Goal: Download file/media

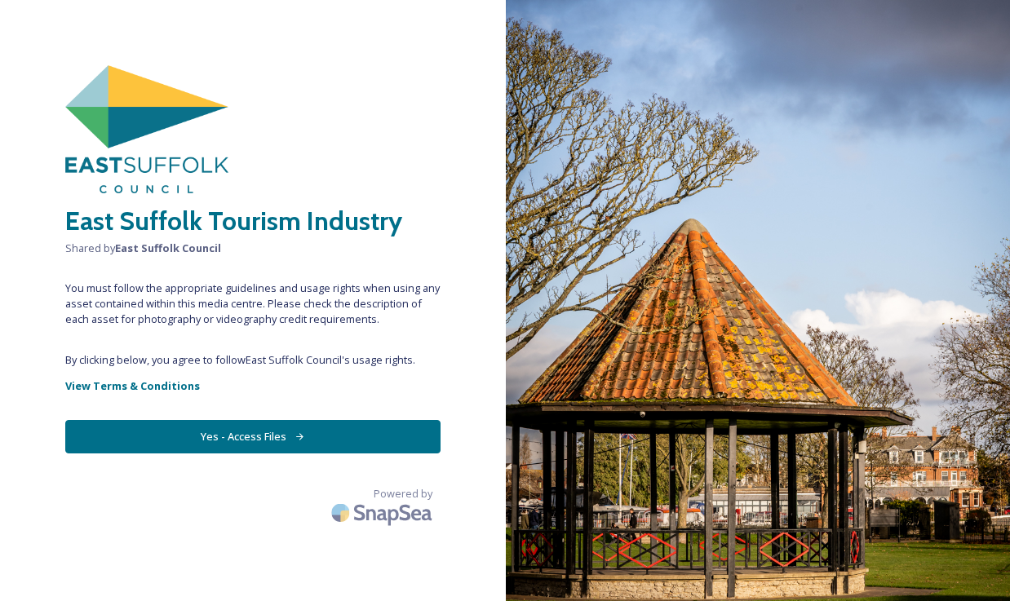
click at [303, 434] on button "Yes - Access Files" at bounding box center [252, 436] width 375 height 33
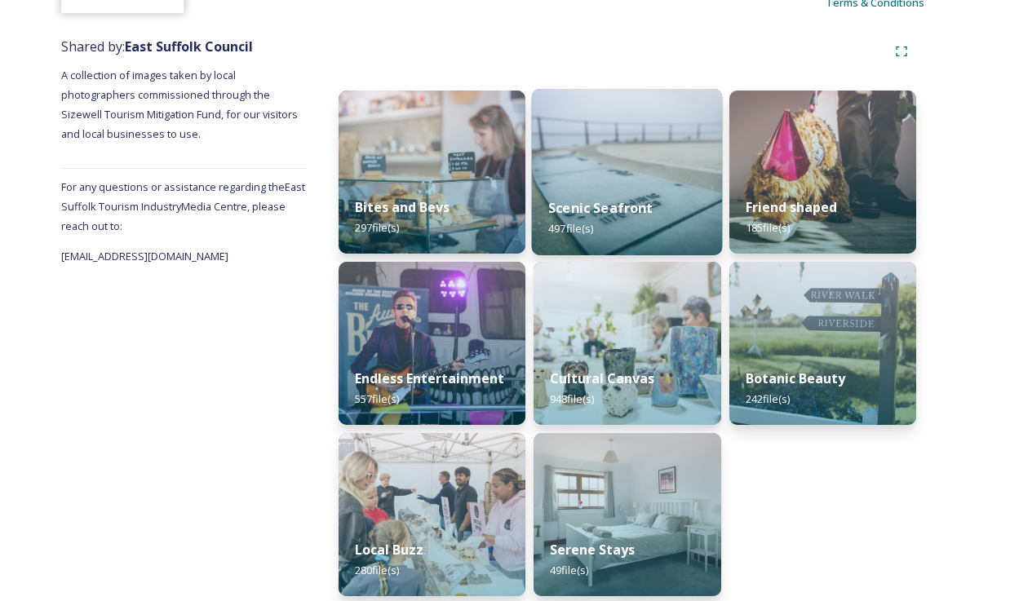
scroll to position [182, 0]
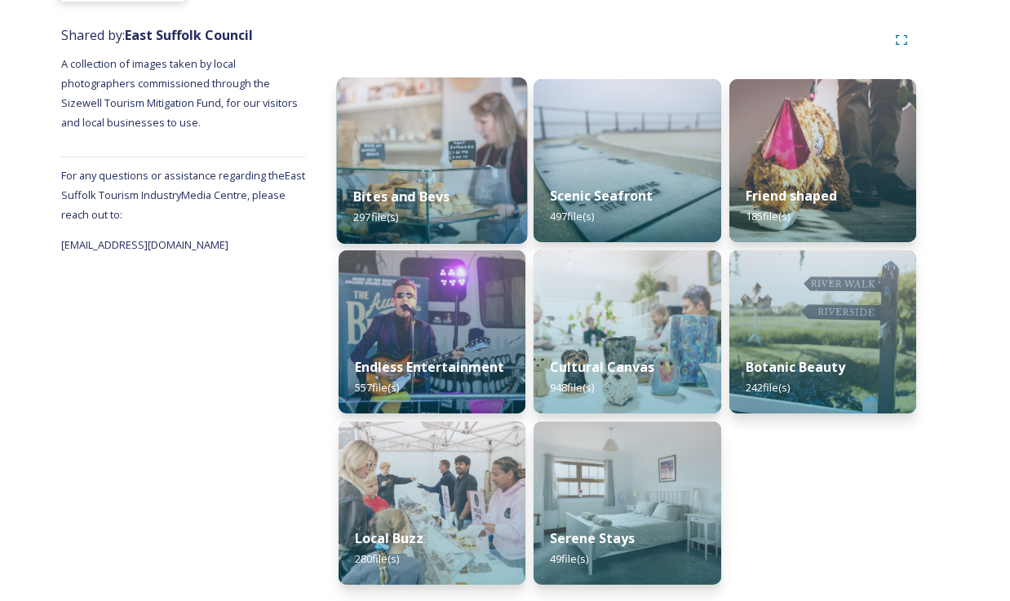
click at [468, 191] on div "Bites and Bevs 297 file(s)" at bounding box center [432, 207] width 191 height 74
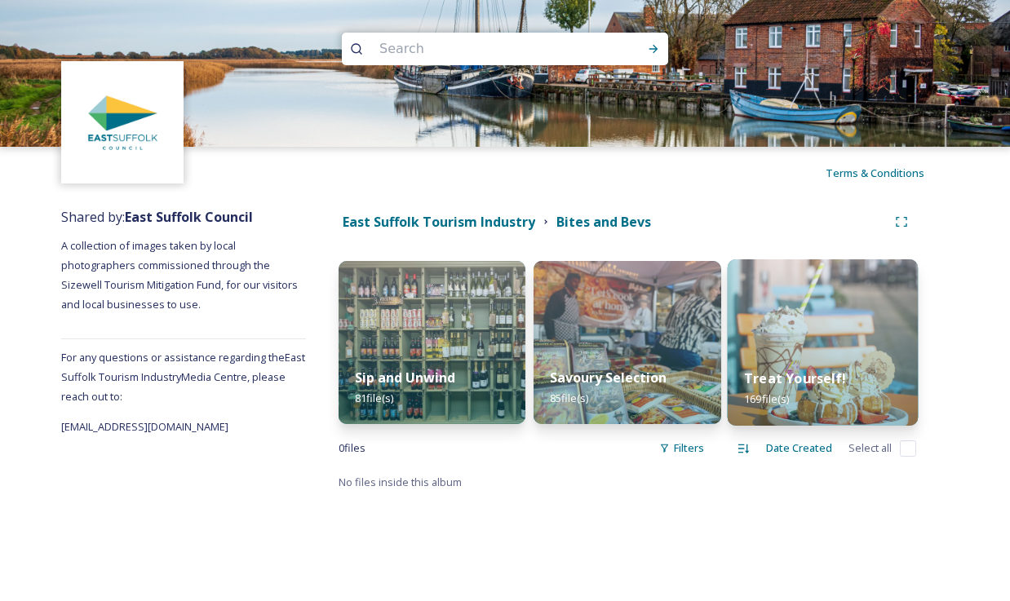
click at [798, 314] on img at bounding box center [822, 342] width 191 height 166
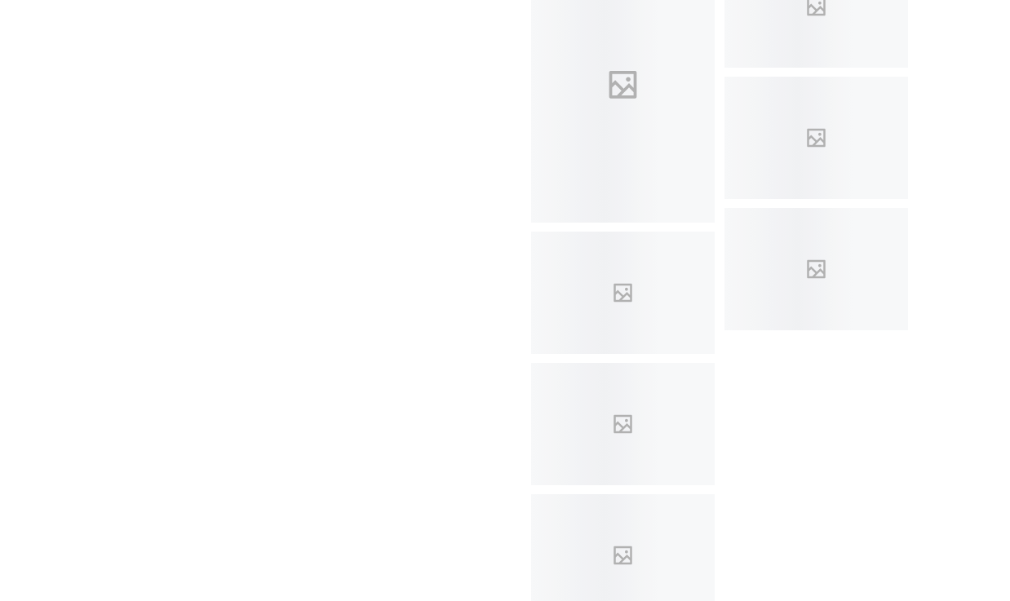
scroll to position [9210, 0]
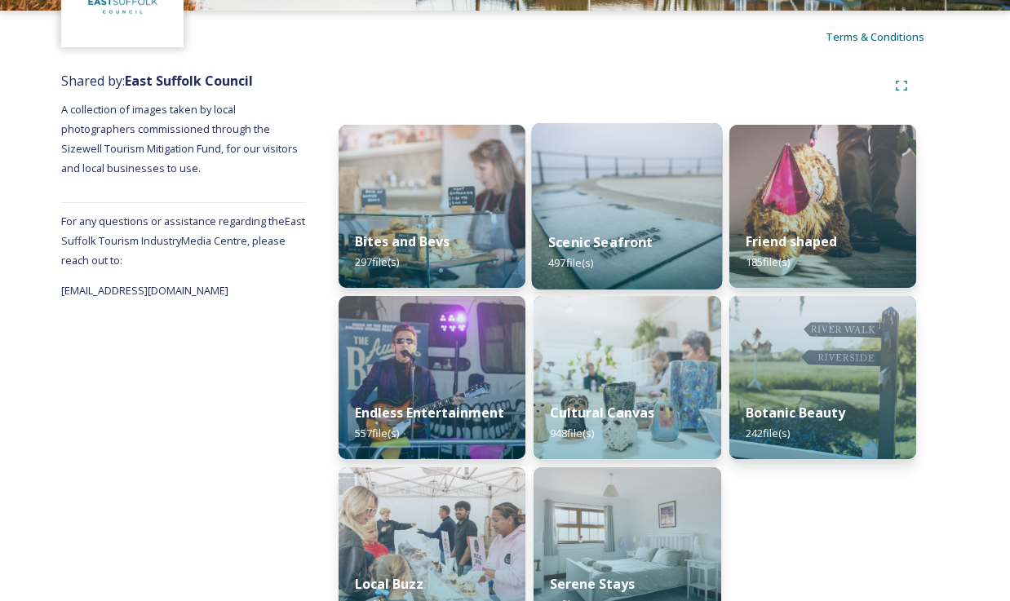
scroll to position [182, 0]
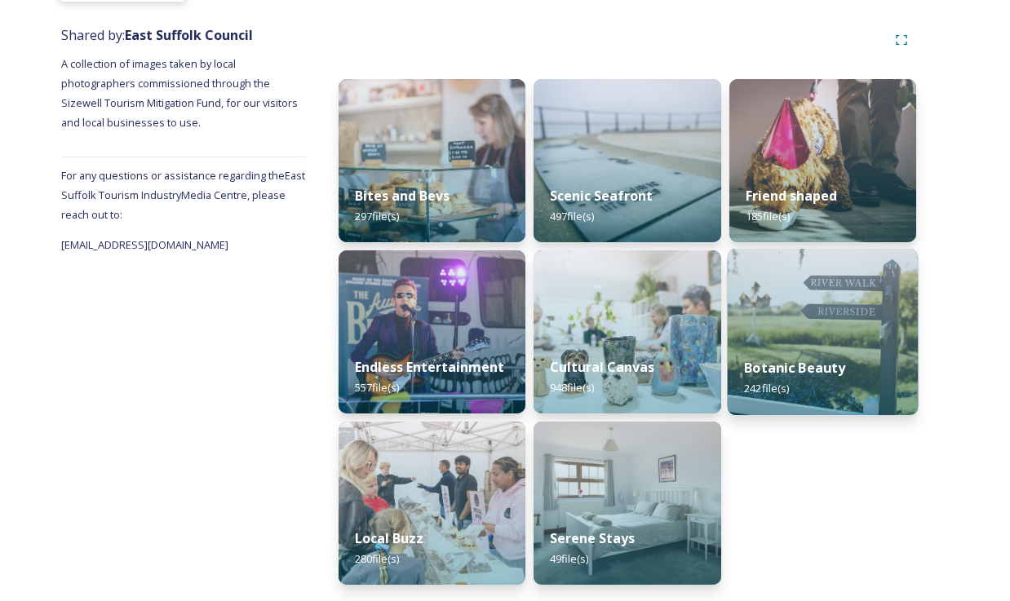
click at [789, 330] on img at bounding box center [822, 332] width 191 height 166
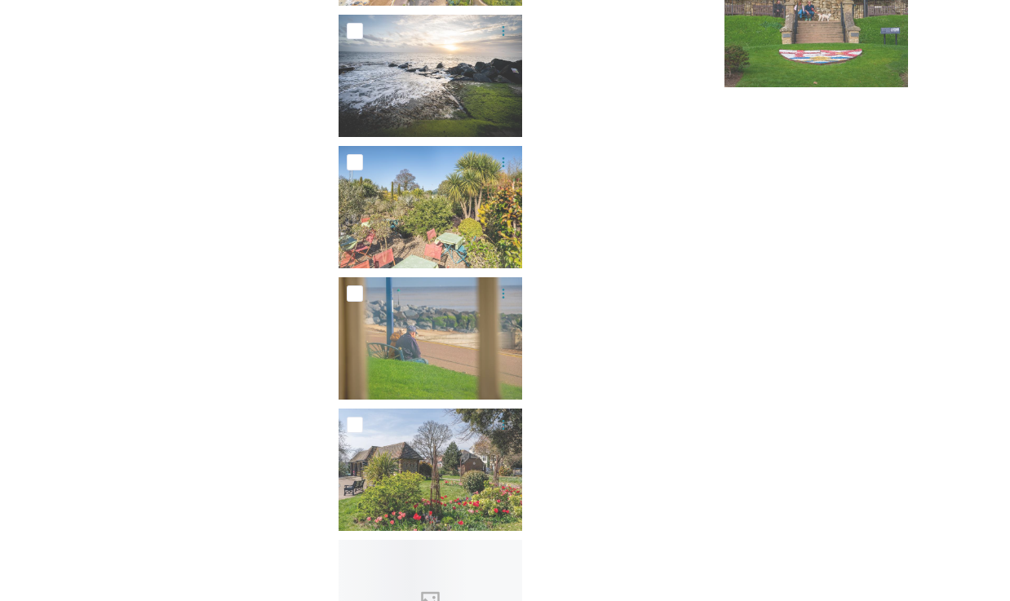
scroll to position [14347, 0]
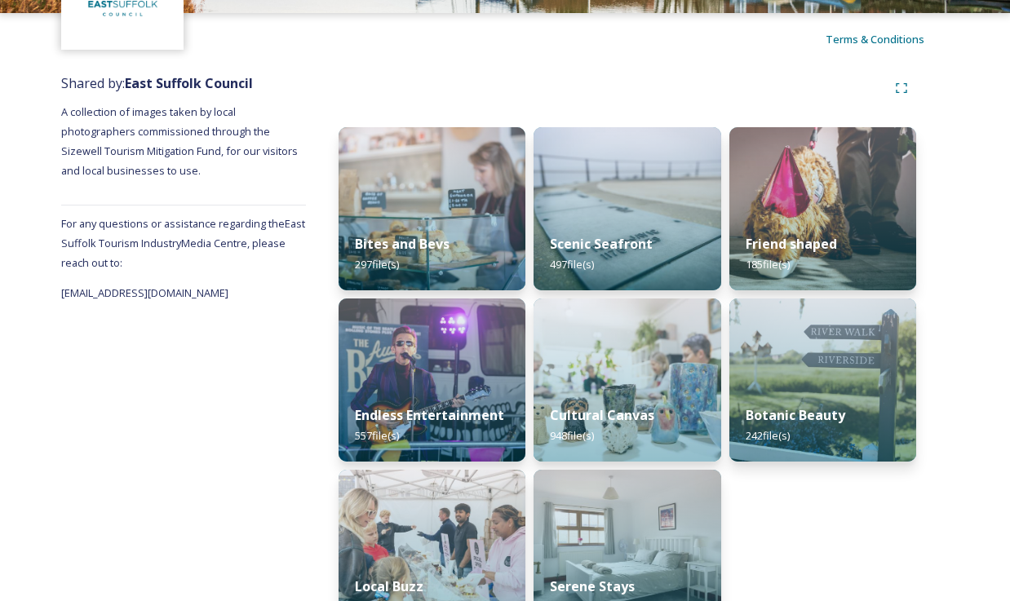
scroll to position [182, 0]
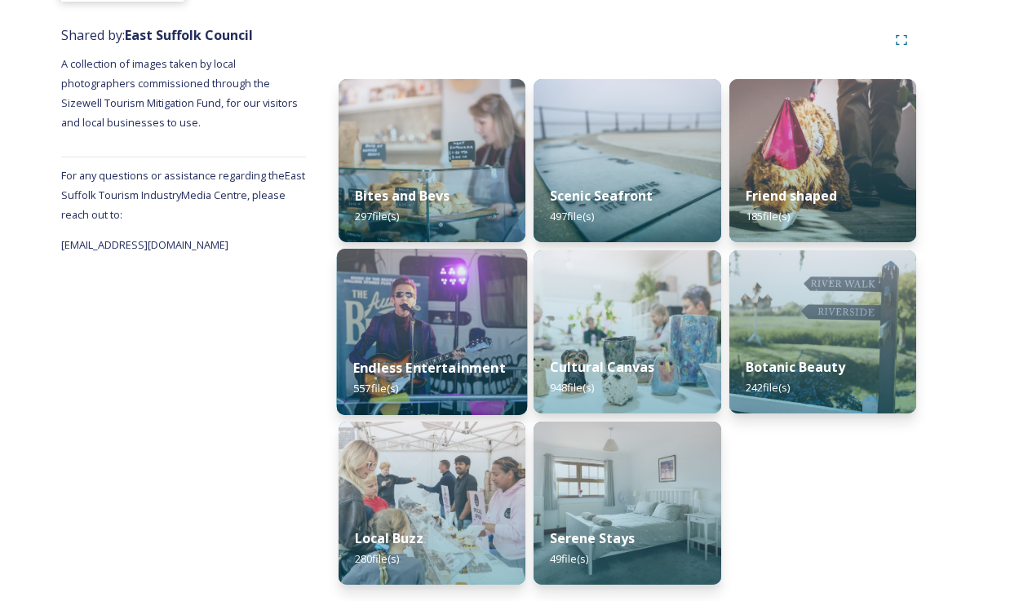
click at [432, 321] on img at bounding box center [432, 332] width 191 height 166
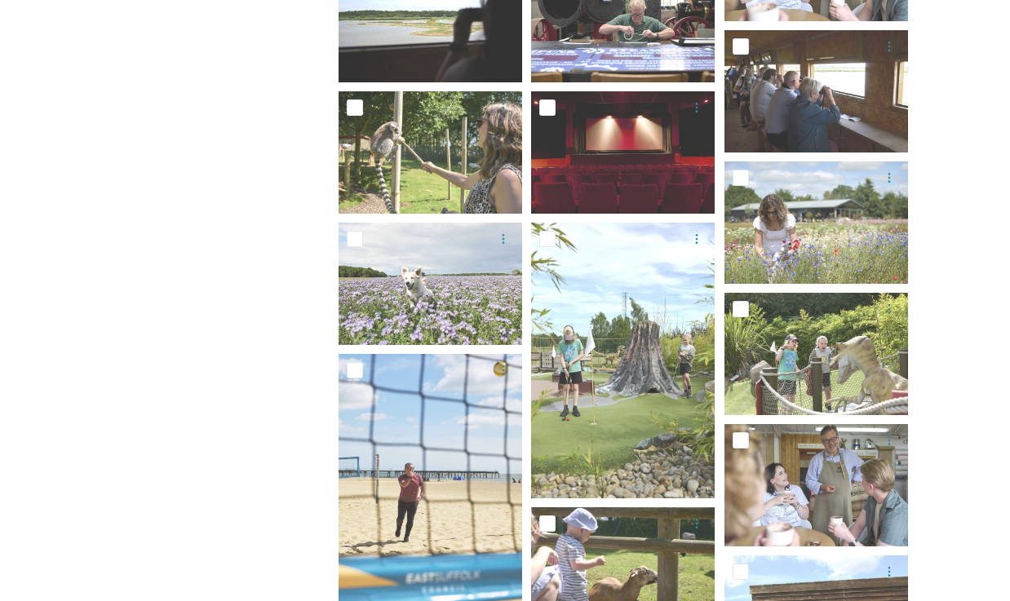
scroll to position [1121, 0]
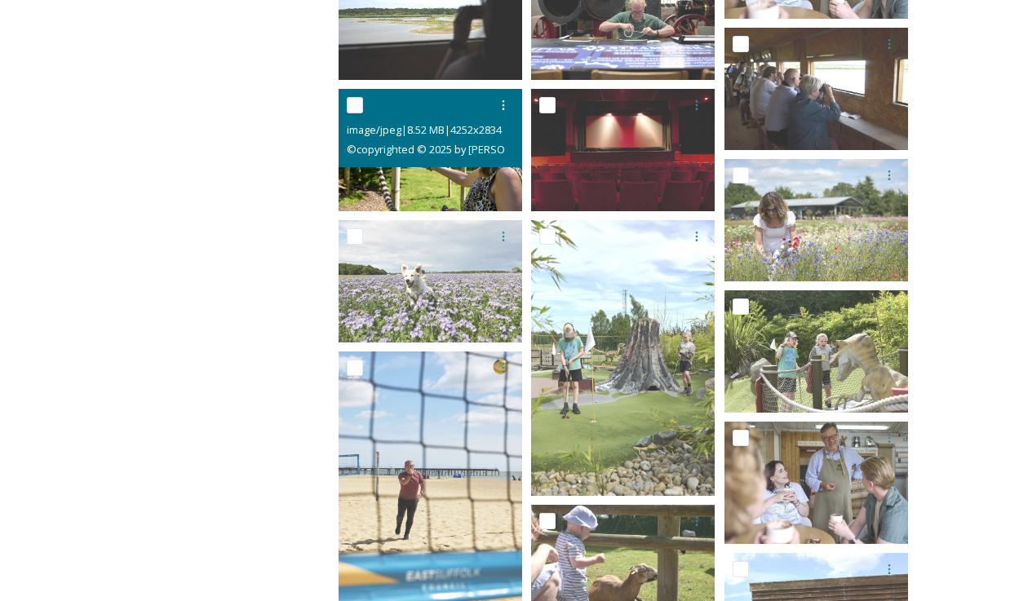
click at [406, 173] on img at bounding box center [430, 150] width 184 height 122
